Goal: Information Seeking & Learning: Understand process/instructions

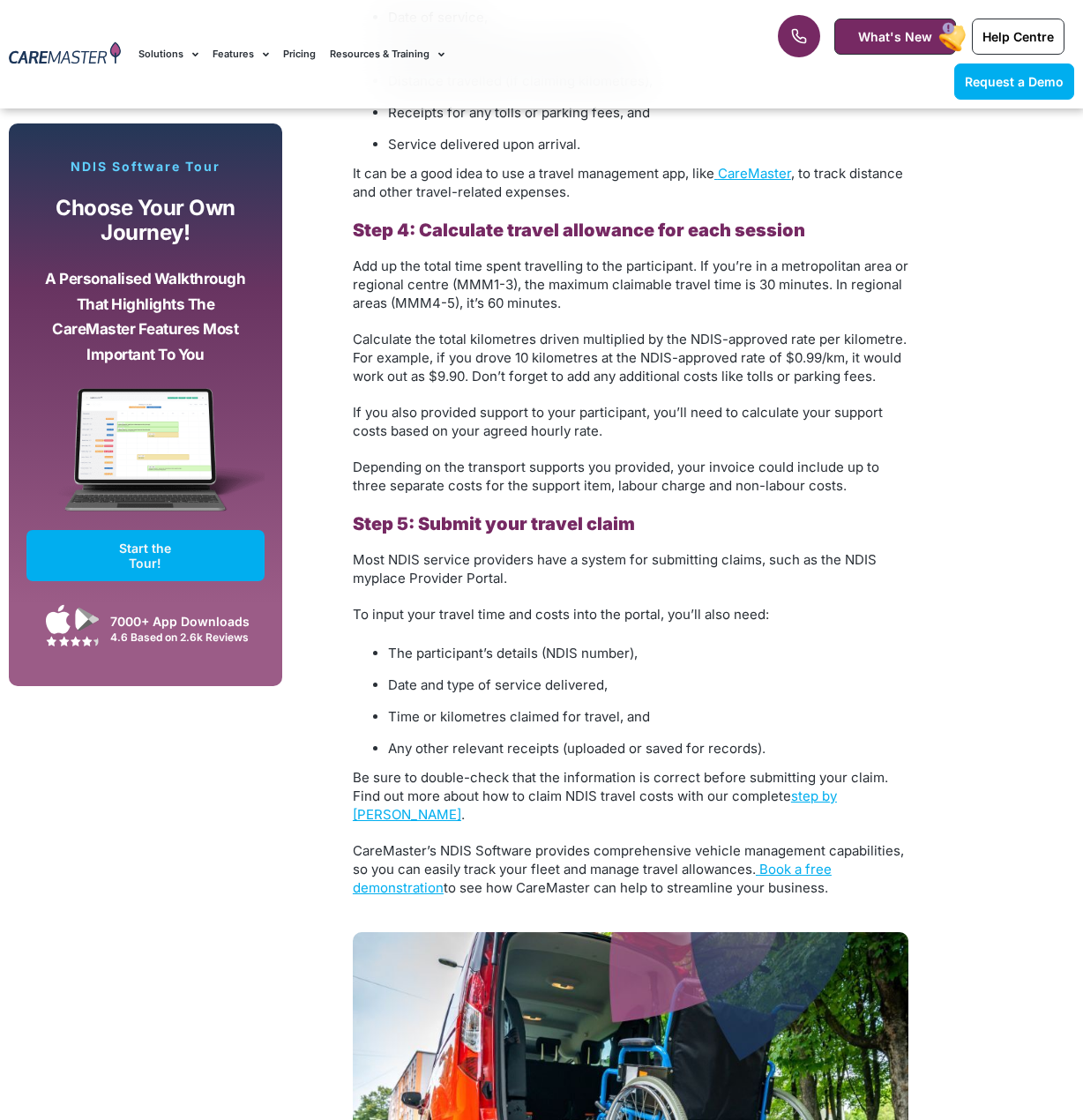
scroll to position [3703, 0]
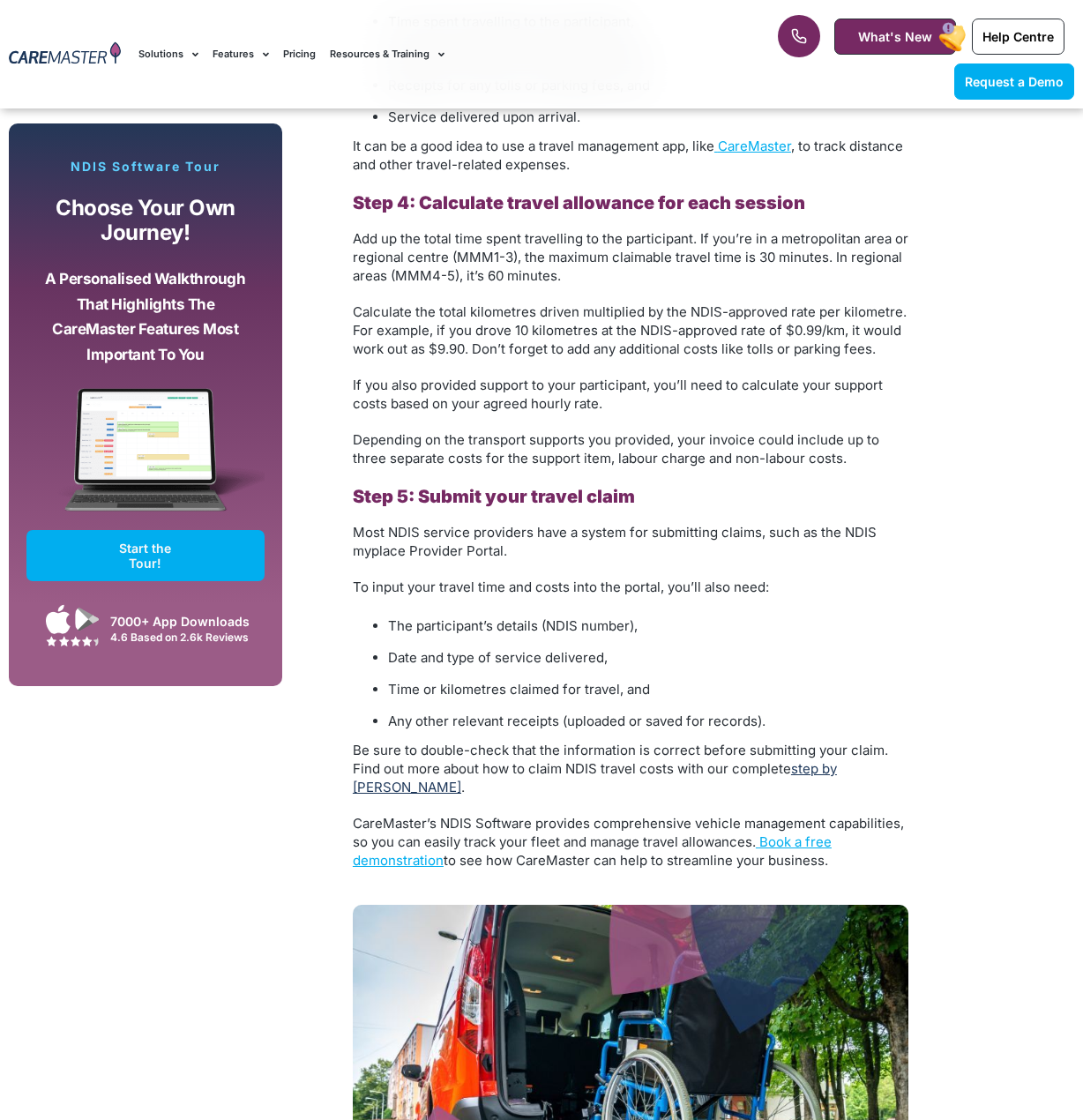
click at [821, 760] on link "step by [PERSON_NAME]" at bounding box center [595, 777] width 484 height 35
